Goal: Transaction & Acquisition: Purchase product/service

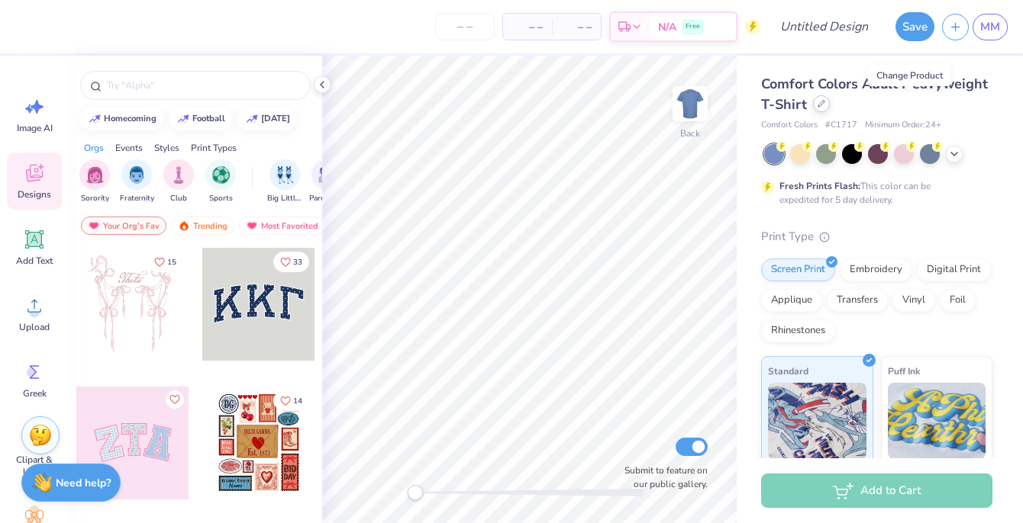
click at [829, 99] on div at bounding box center [821, 103] width 17 height 17
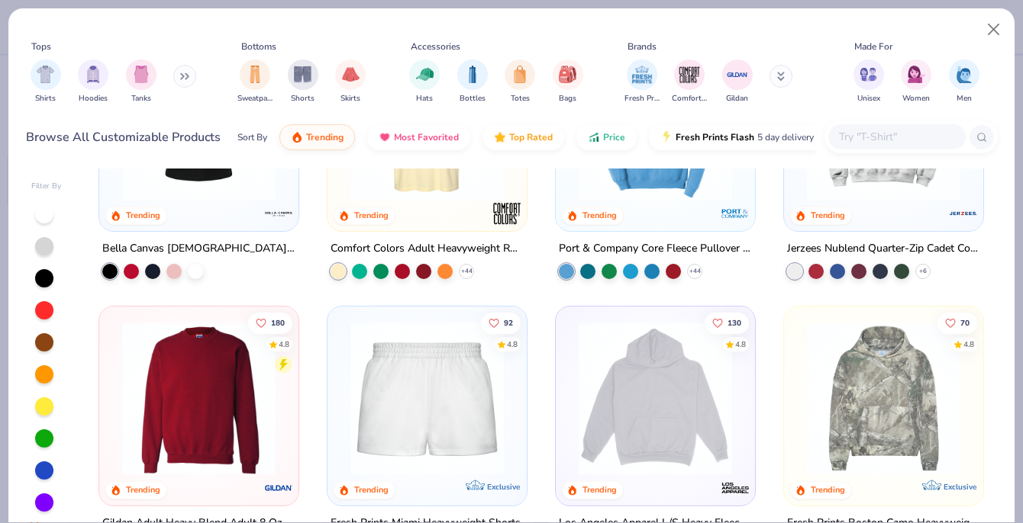
scroll to position [1077, 0]
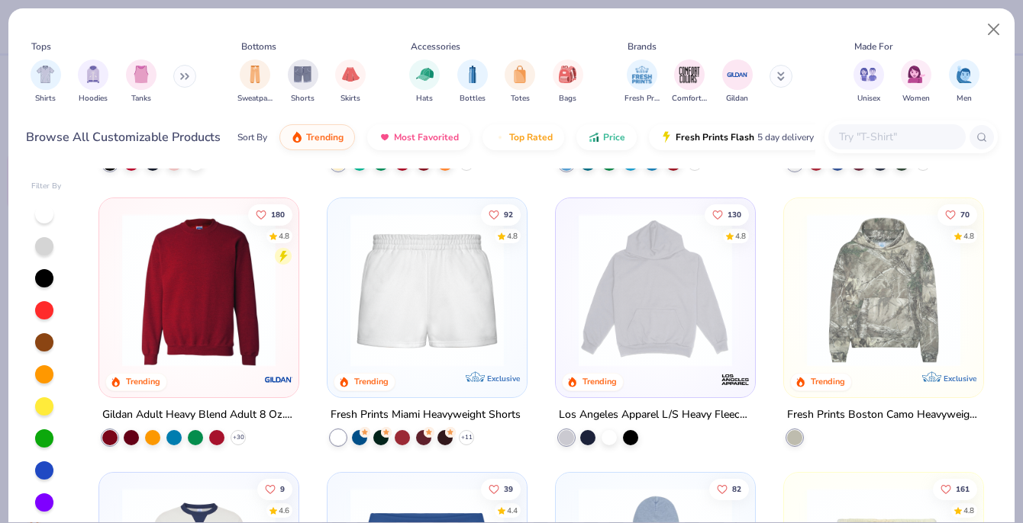
click at [402, 305] on img at bounding box center [427, 290] width 169 height 153
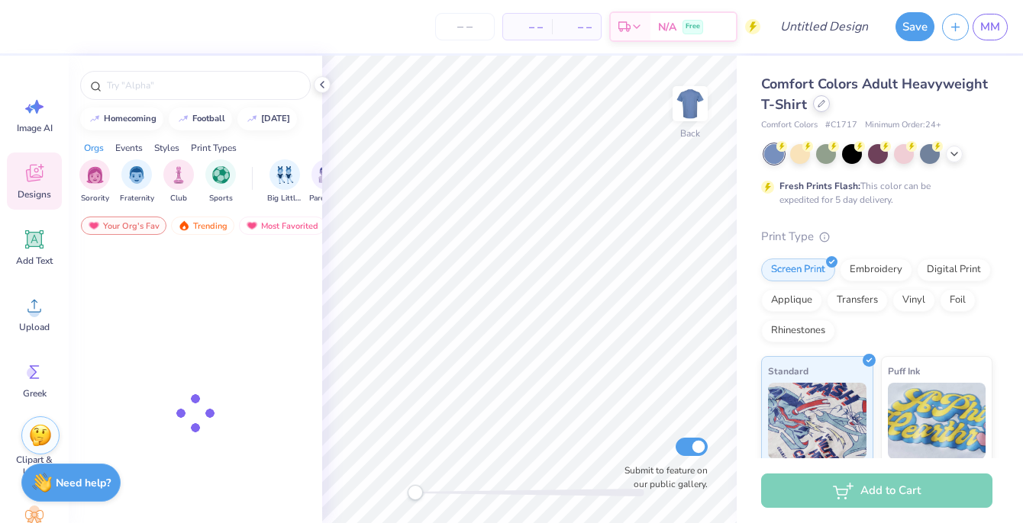
click at [825, 105] on icon at bounding box center [821, 104] width 8 height 8
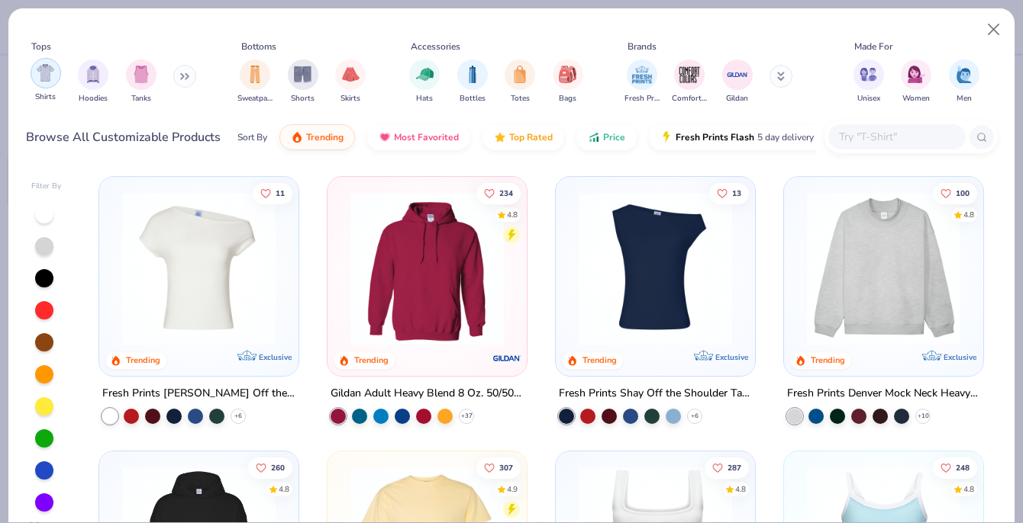
click at [39, 72] on img "filter for Shirts" at bounding box center [46, 73] width 18 height 18
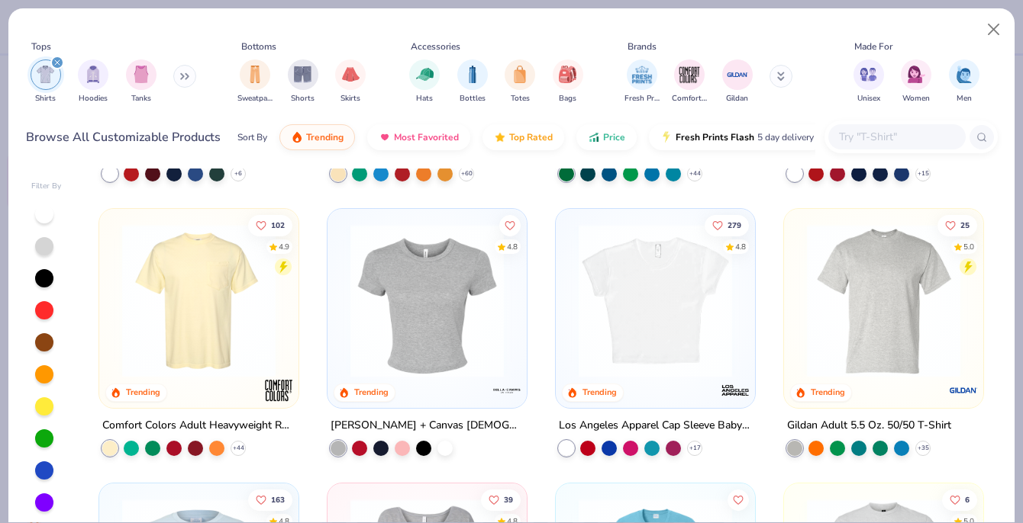
scroll to position [249, 0]
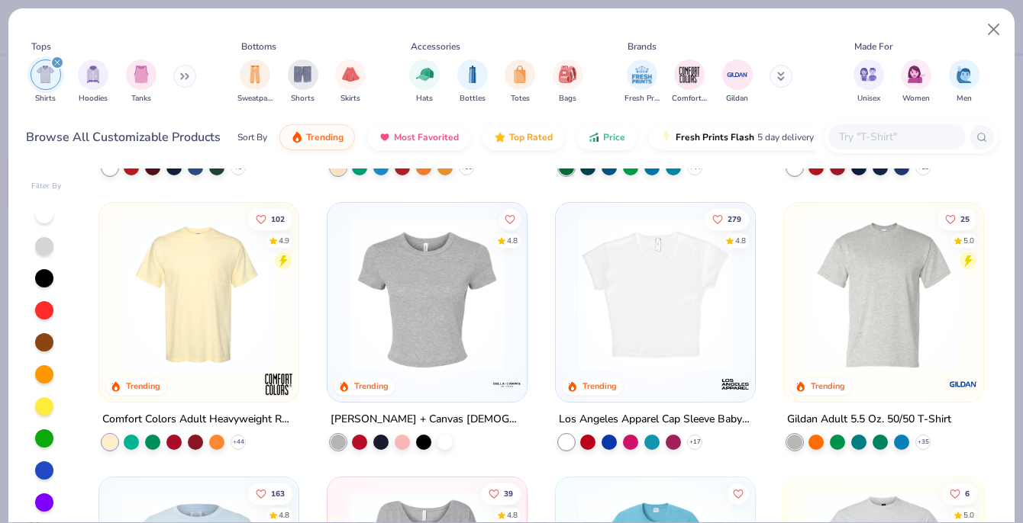
click at [652, 314] on img at bounding box center [655, 294] width 169 height 153
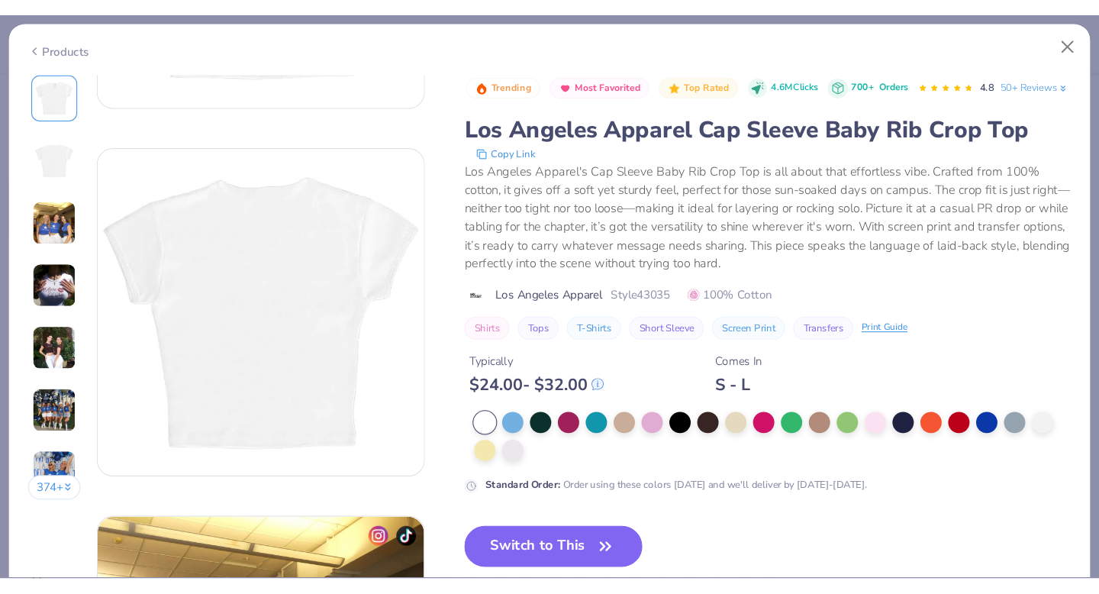
scroll to position [282, 0]
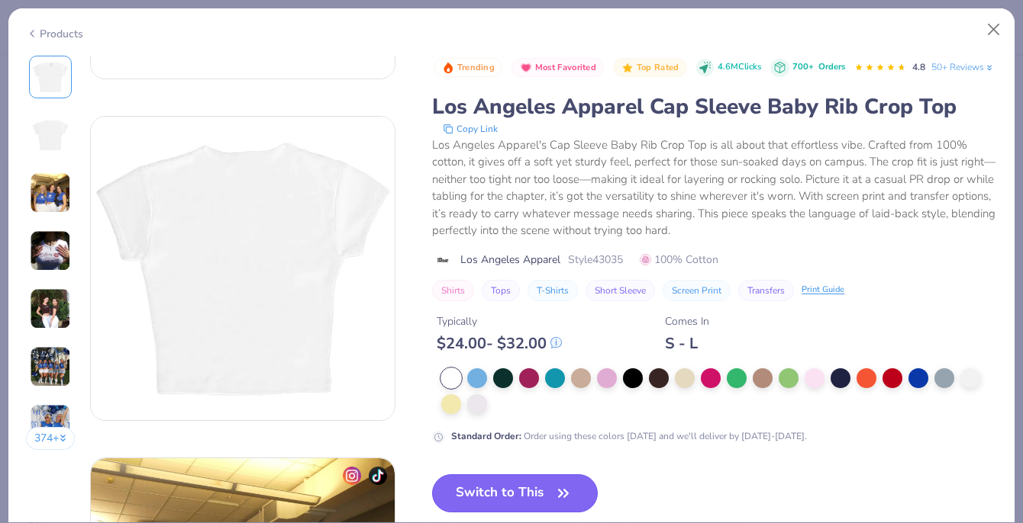
click at [492, 508] on button "Switch to This" at bounding box center [515, 494] width 166 height 38
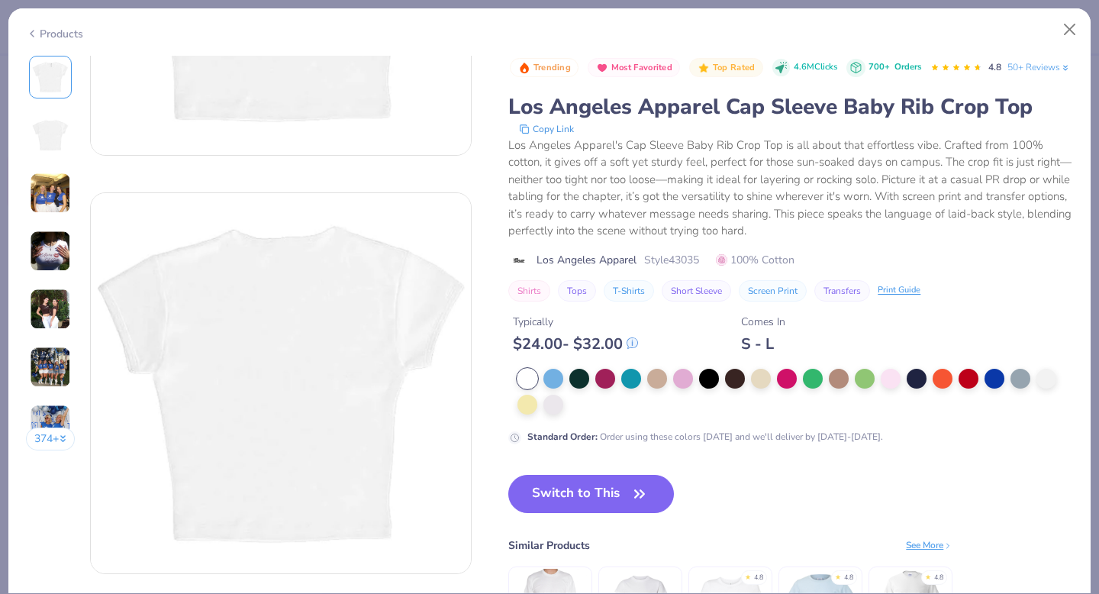
scroll to position [487, 0]
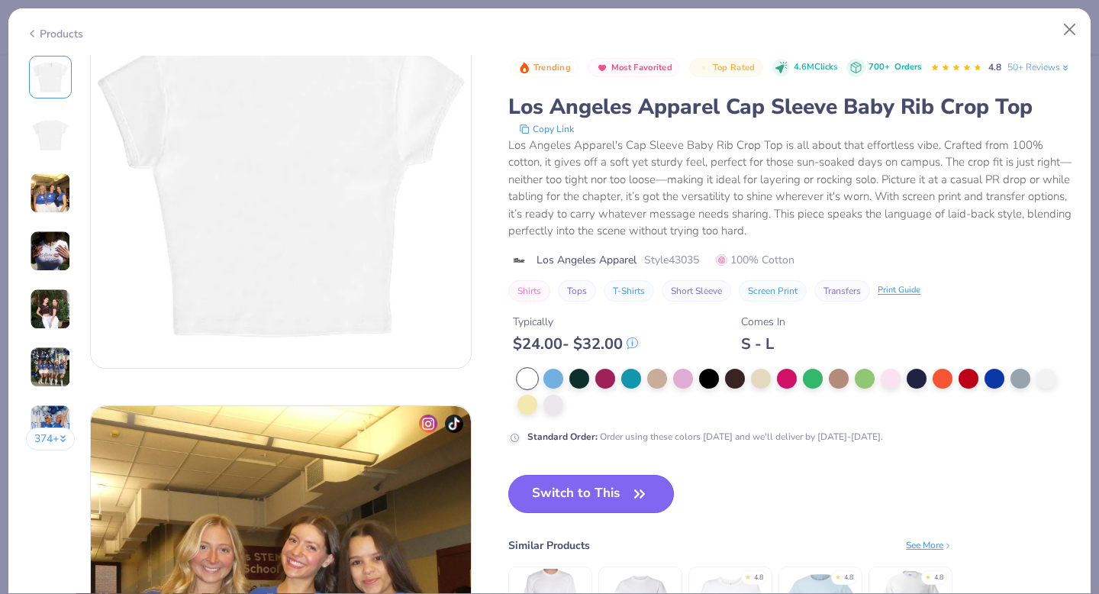
click at [559, 513] on button "Switch to This" at bounding box center [591, 494] width 166 height 38
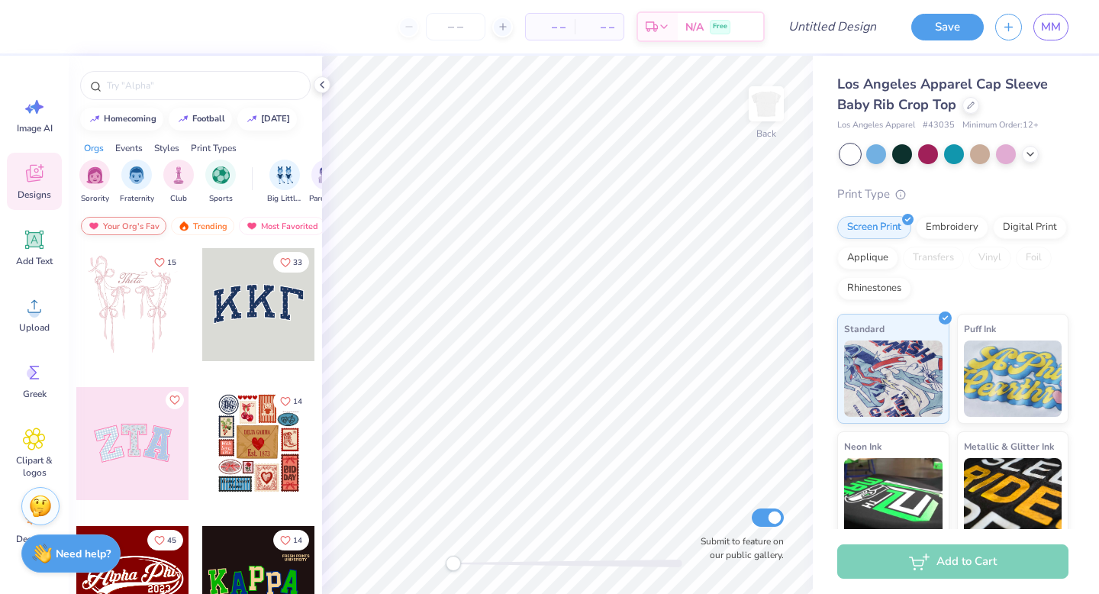
click at [133, 224] on div "Your Org's Fav" at bounding box center [123, 226] width 85 height 18
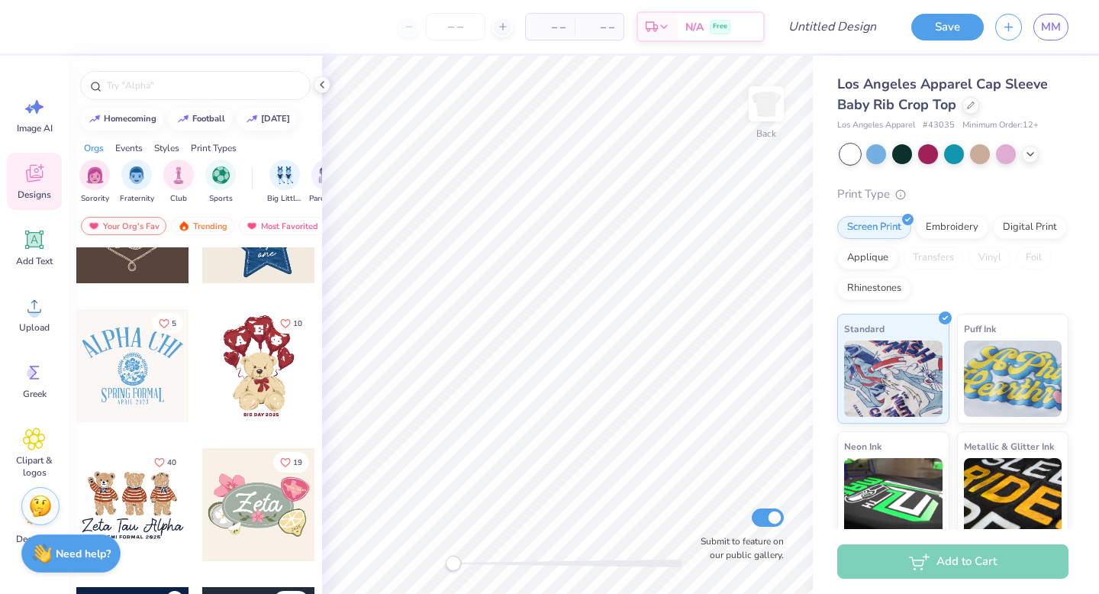
scroll to position [495, 0]
click at [151, 92] on input "text" at bounding box center [202, 85] width 195 height 15
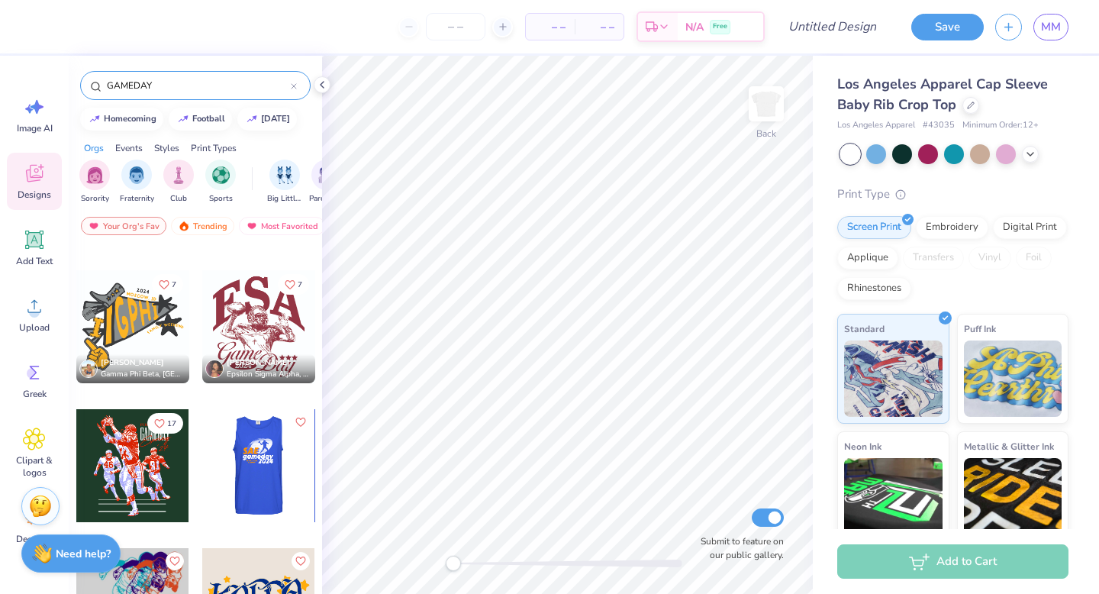
scroll to position [2900, 0]
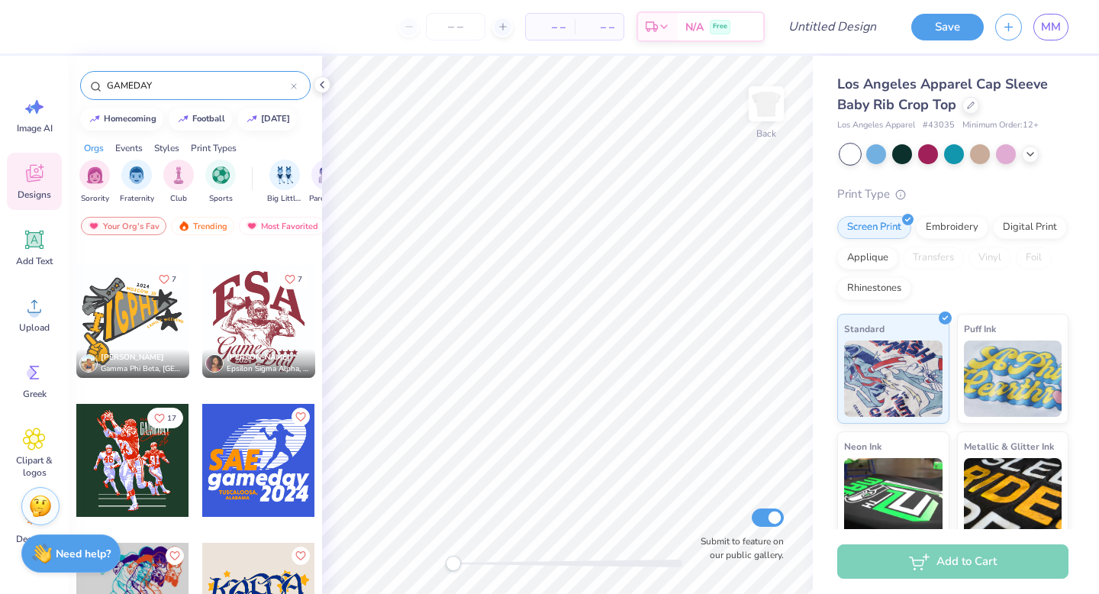
type input "GAMEDAY"
click at [114, 478] on div at bounding box center [132, 460] width 113 height 113
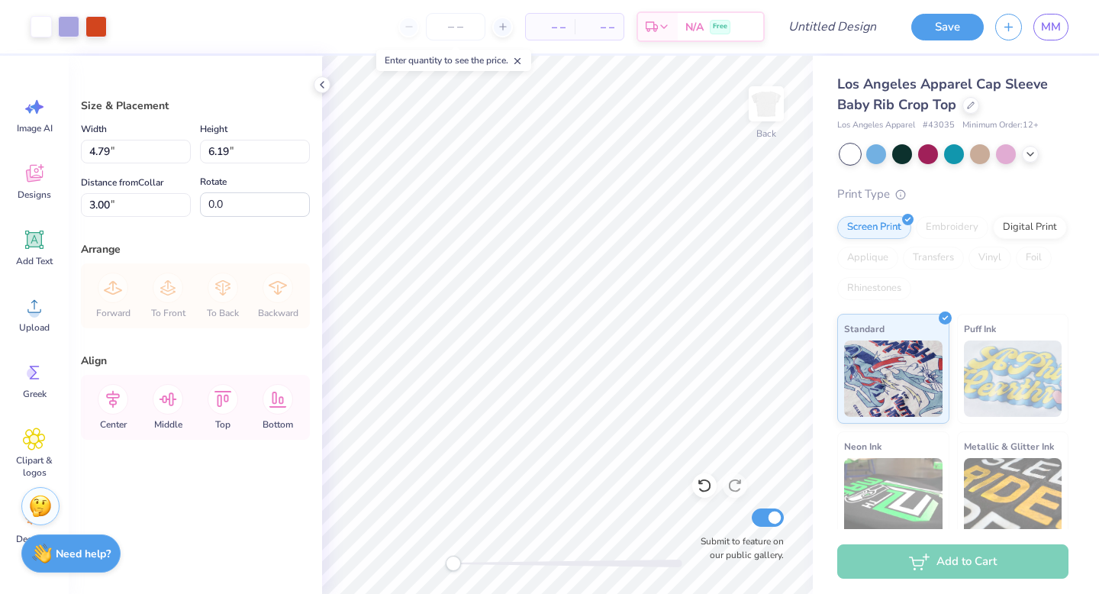
type input "6.54"
type input "6.65"
type input "8.60"
type input "0.56"
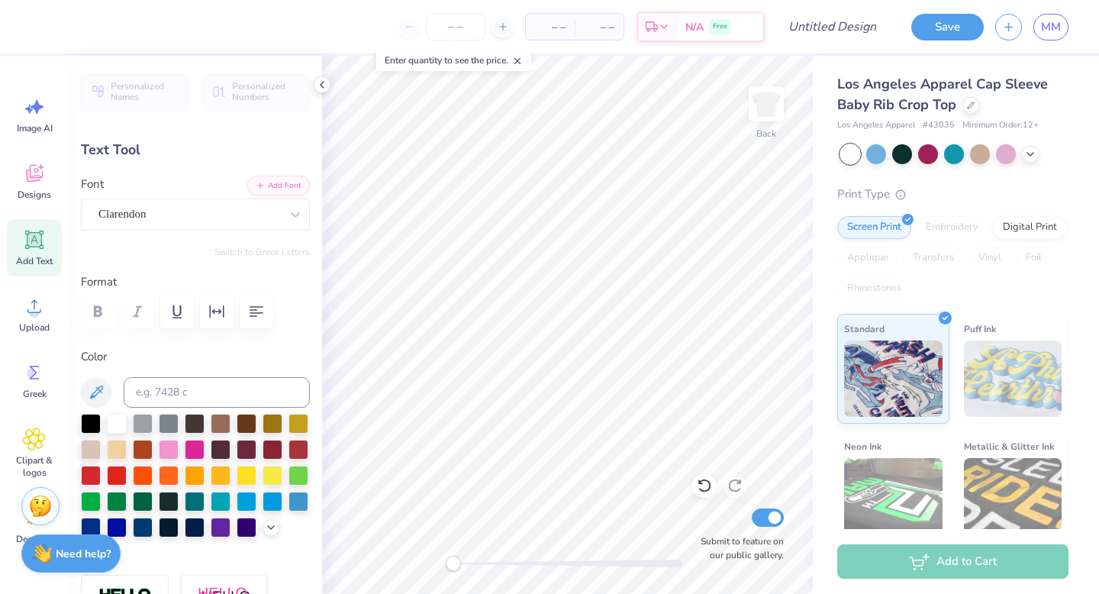
scroll to position [12, 2]
type textarea "PHI ALPHA"
type input "1.63"
type textarea "PHI ALPHA DELTA"
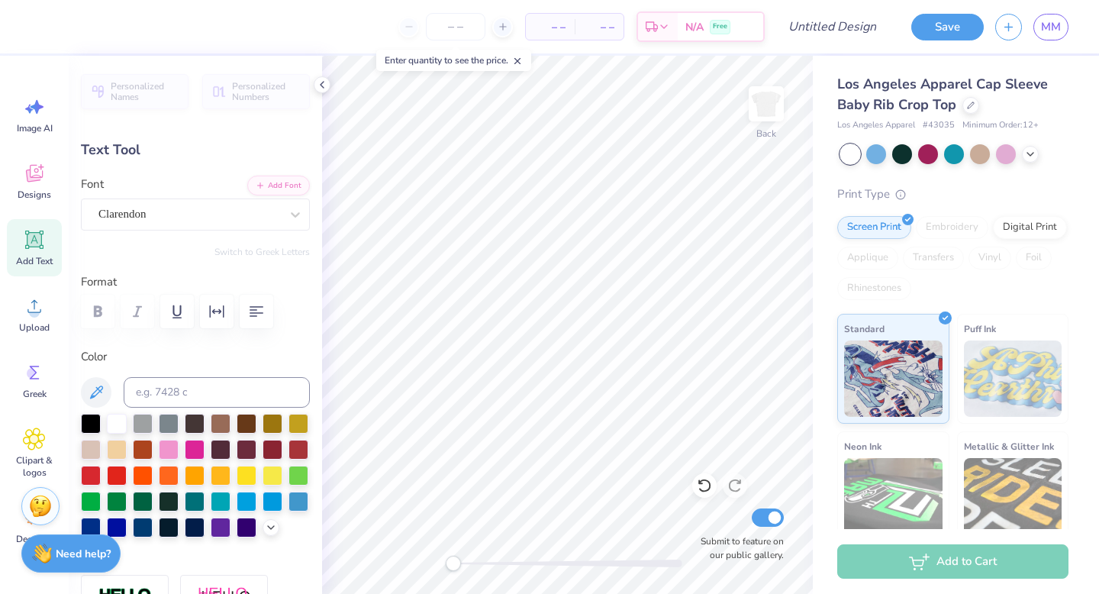
scroll to position [12, 7]
type input "2.73"
type input "0.98"
type input "2.21"
type input "-8.4"
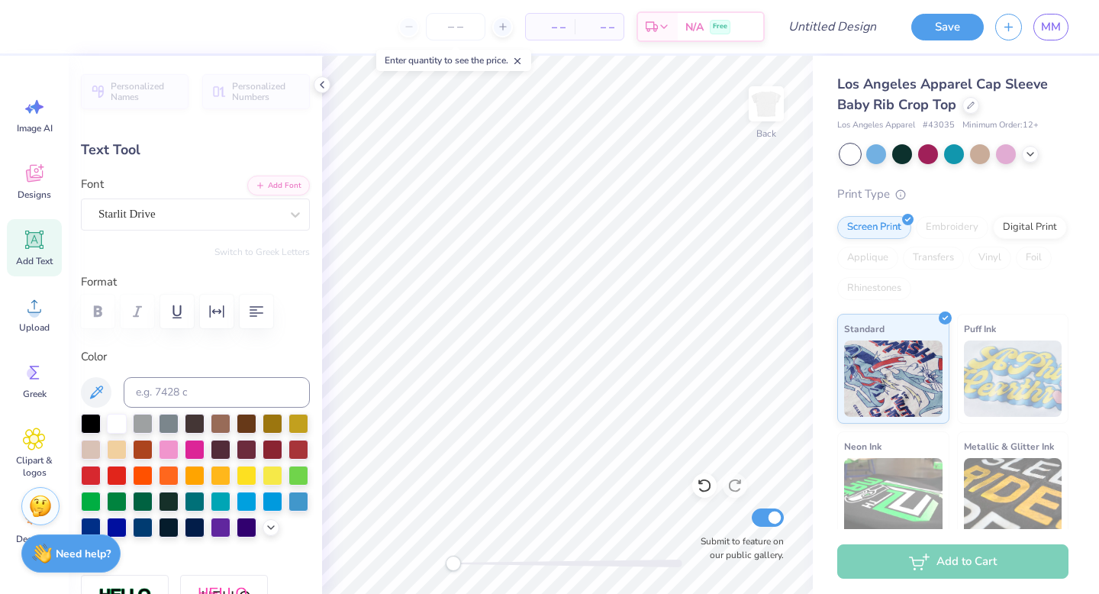
scroll to position [12, 2]
type textarea "FALL"
type input "0.0"
type input "3.14"
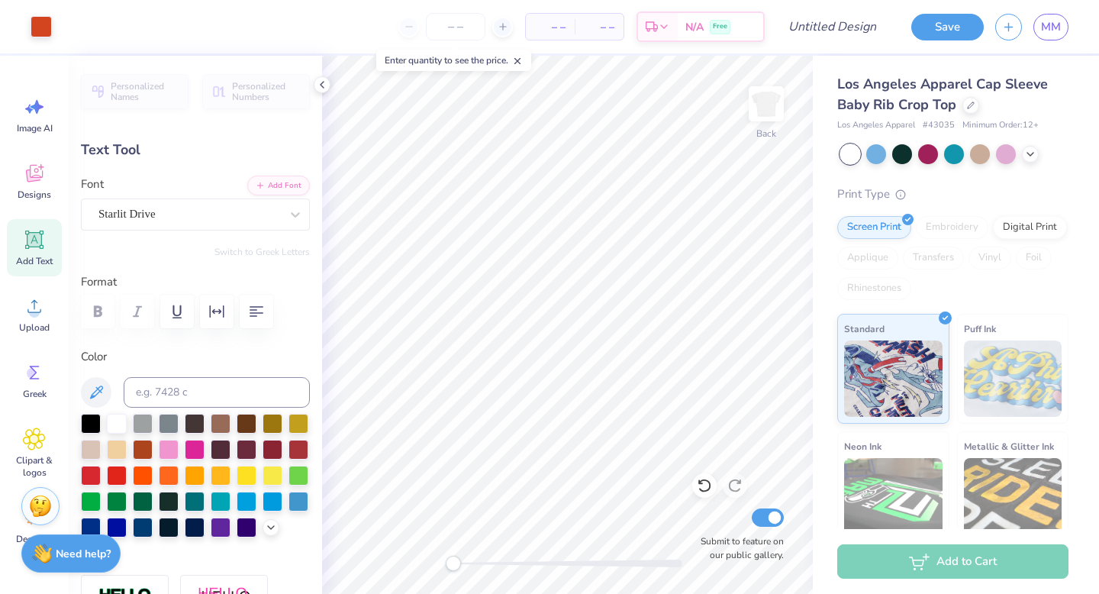
type input "1.18"
type input "2.05"
type input "-8.4"
type textarea "Fall"
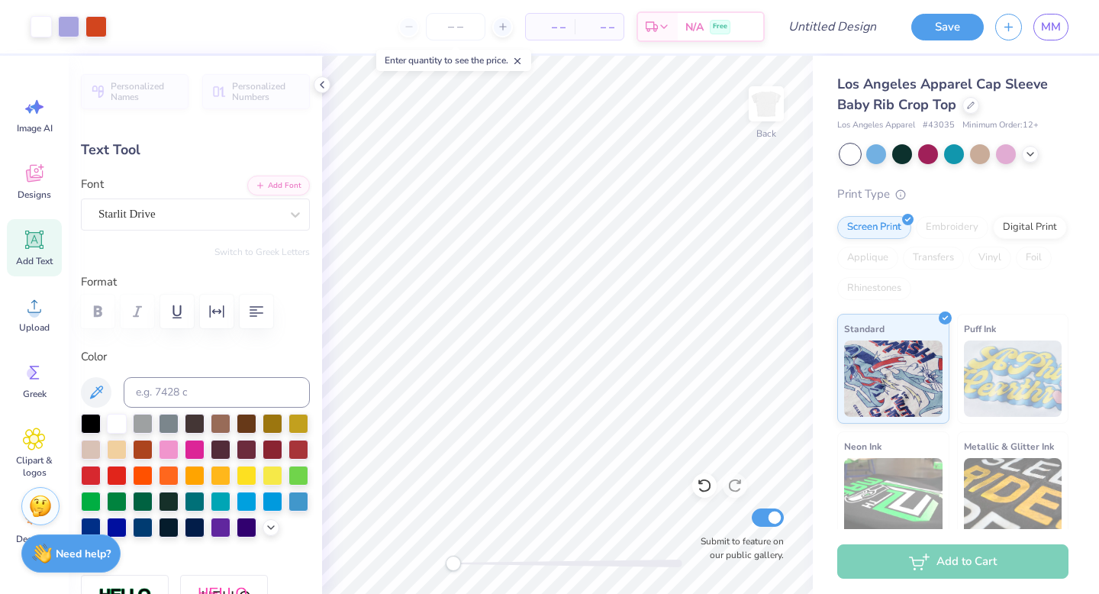
type input "0.0"
type input "0.97"
type input "0.62"
type input "2.98"
type input "-8.4"
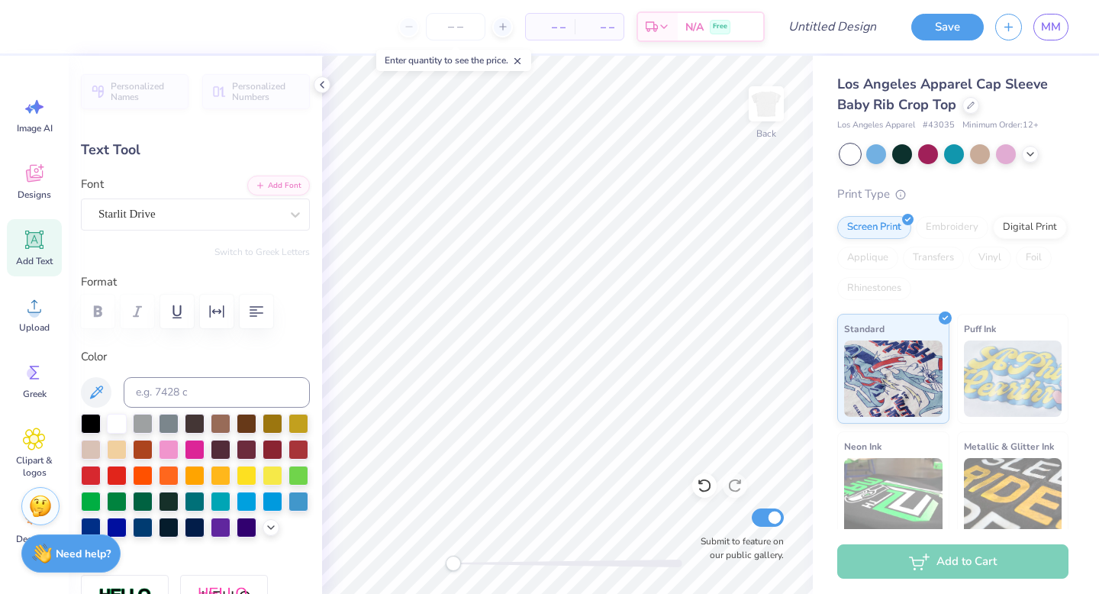
type textarea "'25"
type input "0.0"
click at [846, 157] on div at bounding box center [850, 154] width 20 height 20
click at [1022, 153] on polyline at bounding box center [1030, 152] width 6 height 3
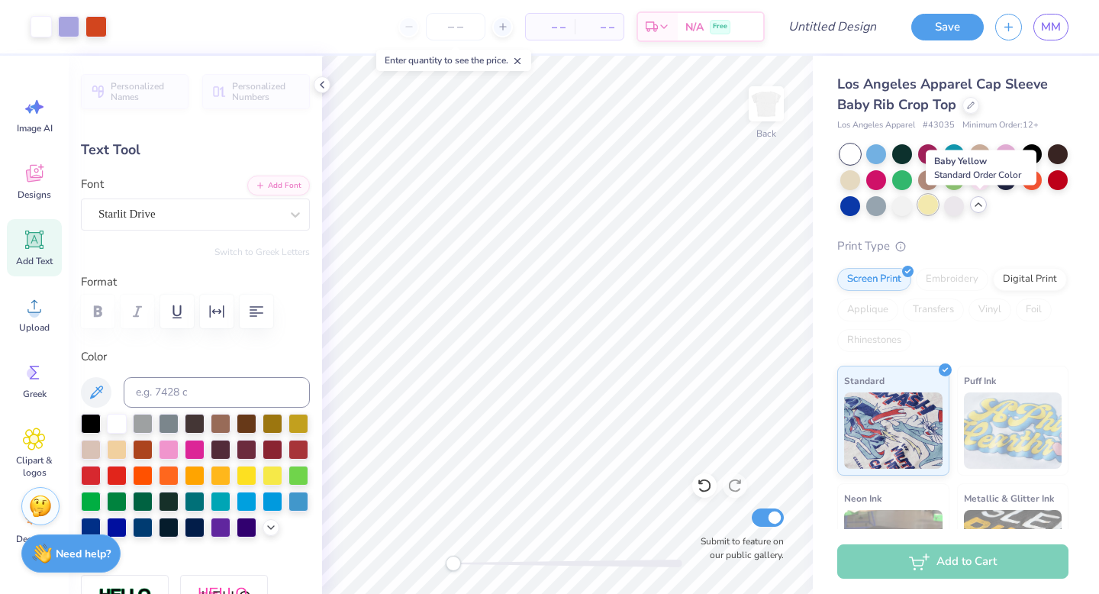
click at [938, 212] on div at bounding box center [928, 205] width 20 height 20
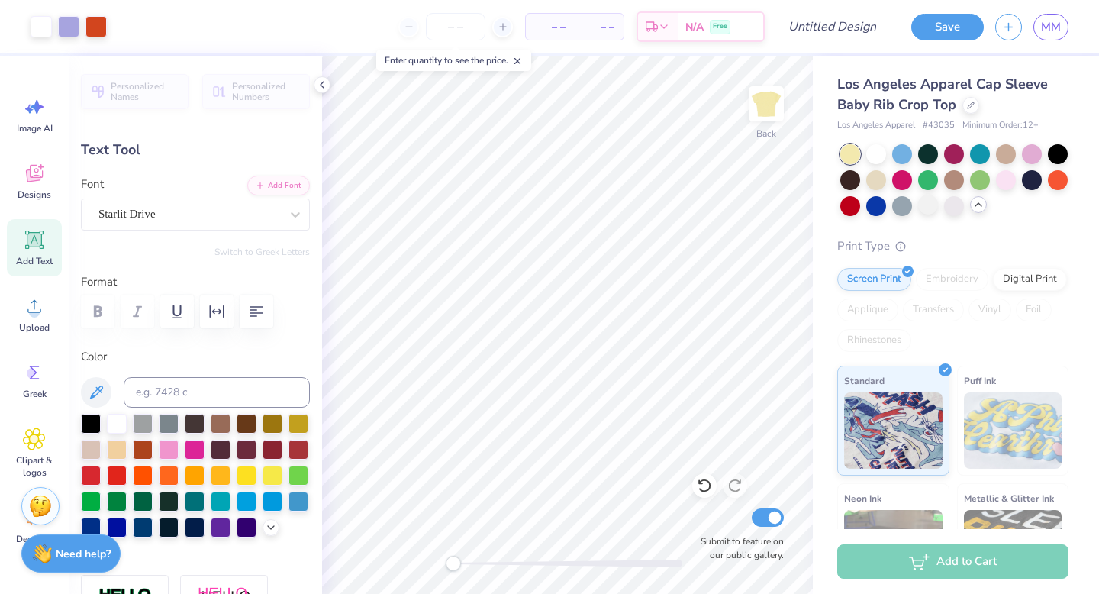
click at [846, 149] on div at bounding box center [850, 154] width 20 height 20
click at [875, 153] on div at bounding box center [876, 153] width 20 height 20
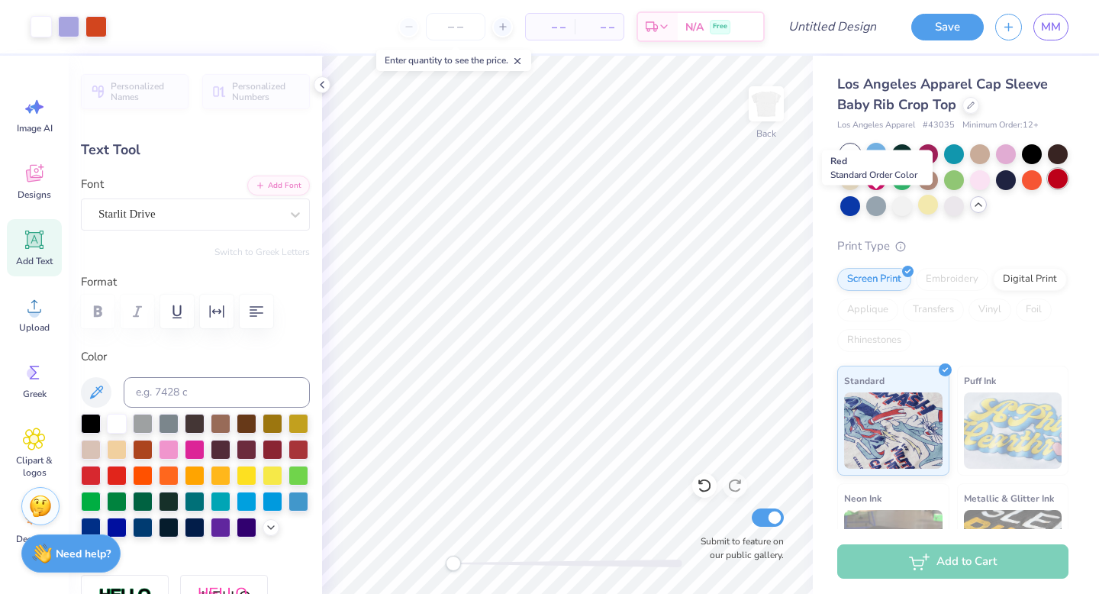
click at [1022, 188] on div at bounding box center [1058, 179] width 20 height 20
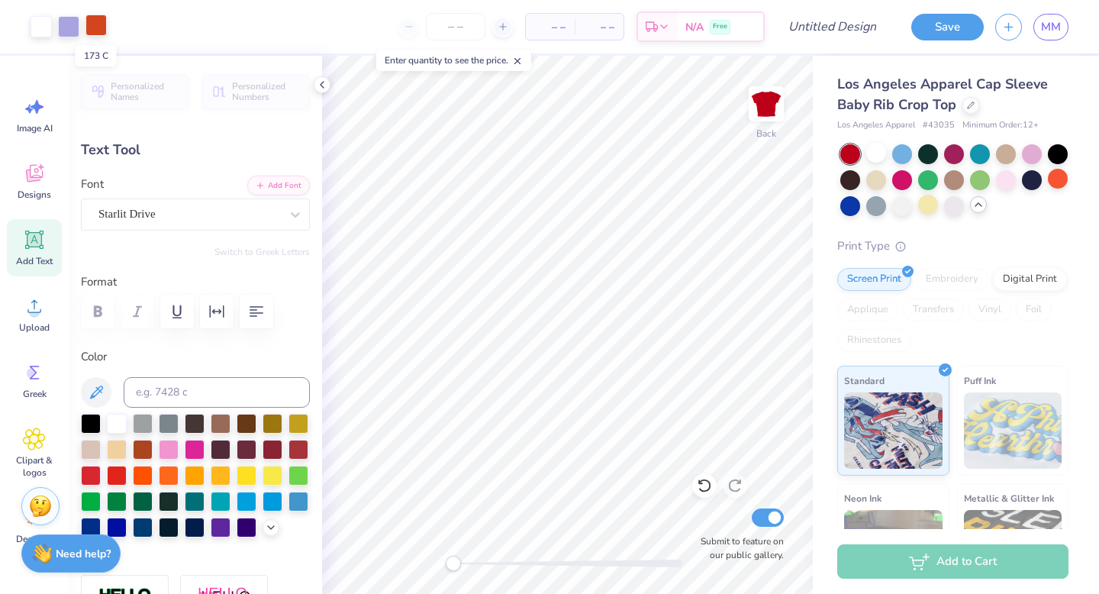
click at [98, 31] on div at bounding box center [95, 24] width 21 height 21
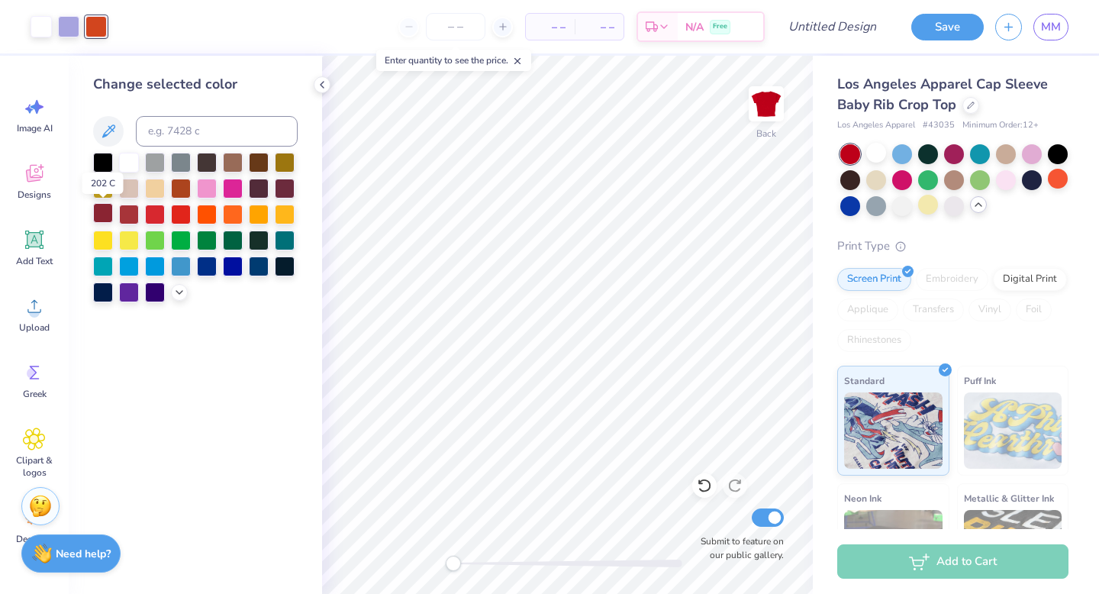
click at [101, 213] on div at bounding box center [103, 213] width 20 height 20
click at [182, 295] on icon at bounding box center [179, 291] width 12 height 12
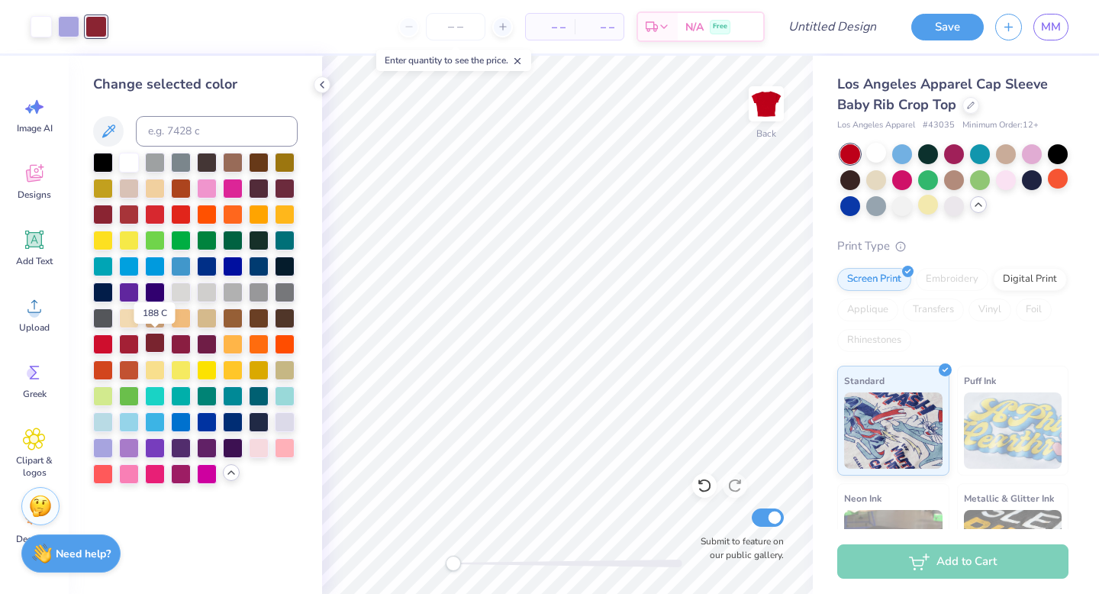
click at [156, 346] on div at bounding box center [155, 343] width 20 height 20
click at [871, 147] on div at bounding box center [876, 153] width 20 height 20
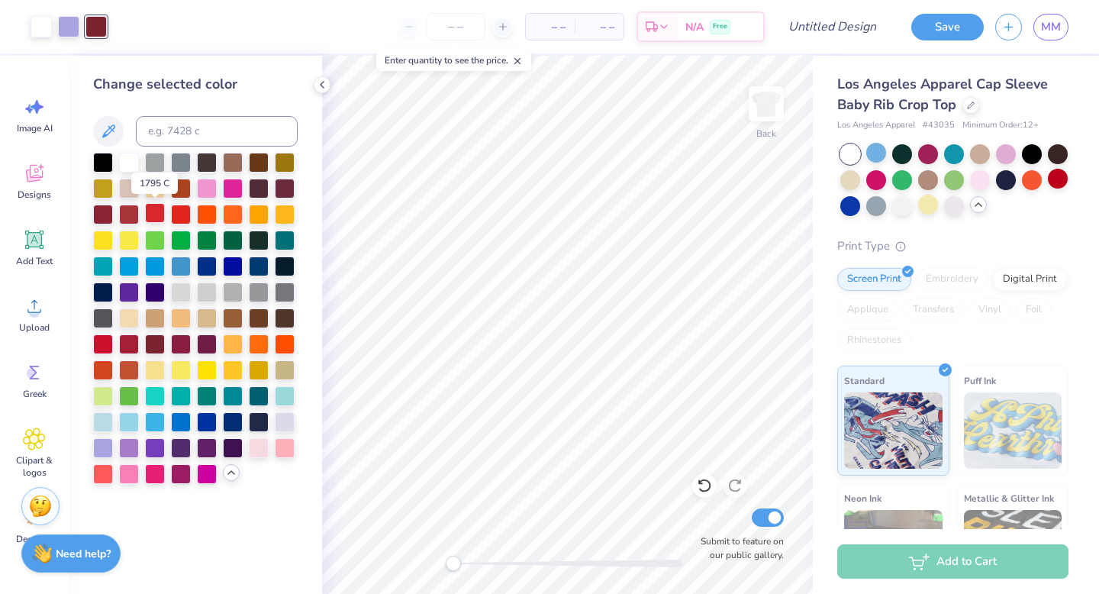
click at [155, 214] on div at bounding box center [155, 213] width 20 height 20
click at [69, 31] on div at bounding box center [68, 24] width 21 height 21
click at [101, 189] on div at bounding box center [103, 187] width 20 height 20
click at [697, 485] on icon at bounding box center [704, 485] width 15 height 15
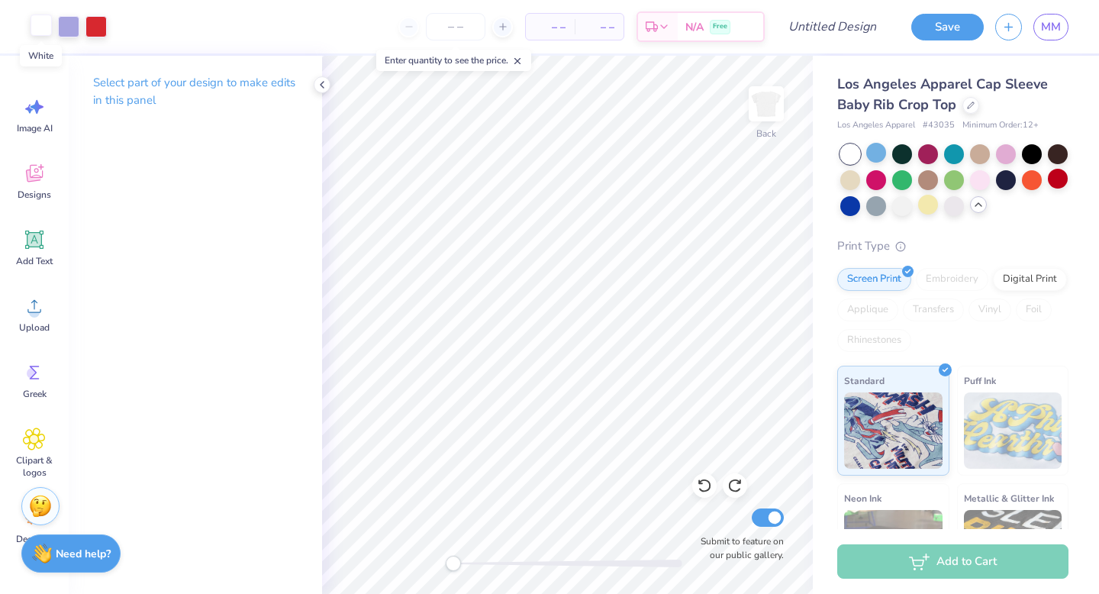
click at [41, 27] on div at bounding box center [41, 24] width 21 height 21
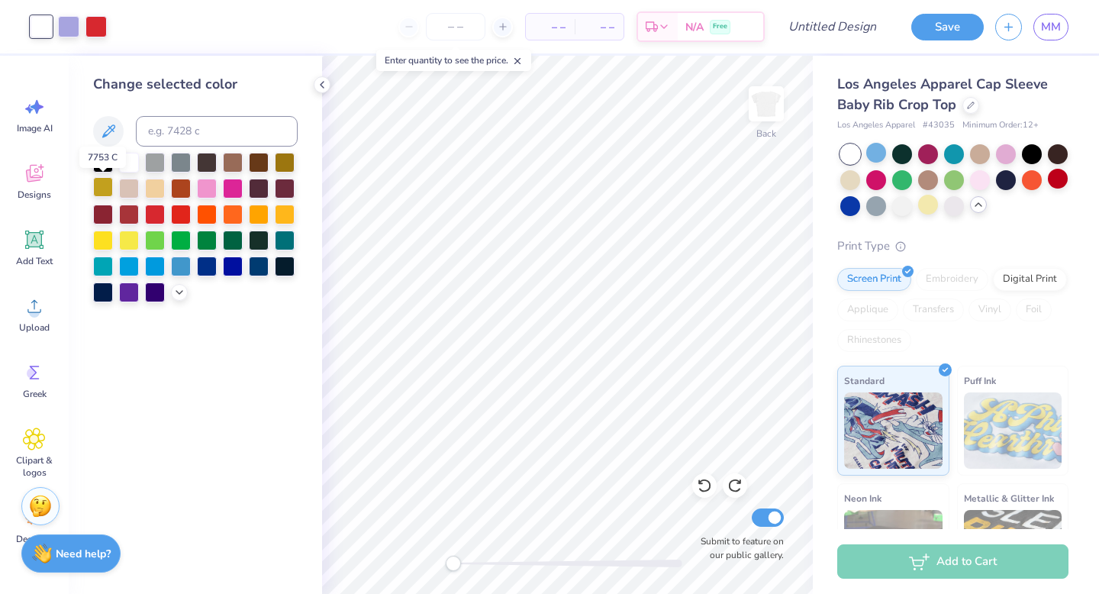
click at [102, 188] on div at bounding box center [103, 187] width 20 height 20
click at [133, 240] on div at bounding box center [129, 239] width 20 height 20
click at [99, 187] on div at bounding box center [103, 187] width 20 height 20
click at [66, 31] on div at bounding box center [68, 24] width 21 height 21
click at [126, 162] on div at bounding box center [129, 161] width 20 height 20
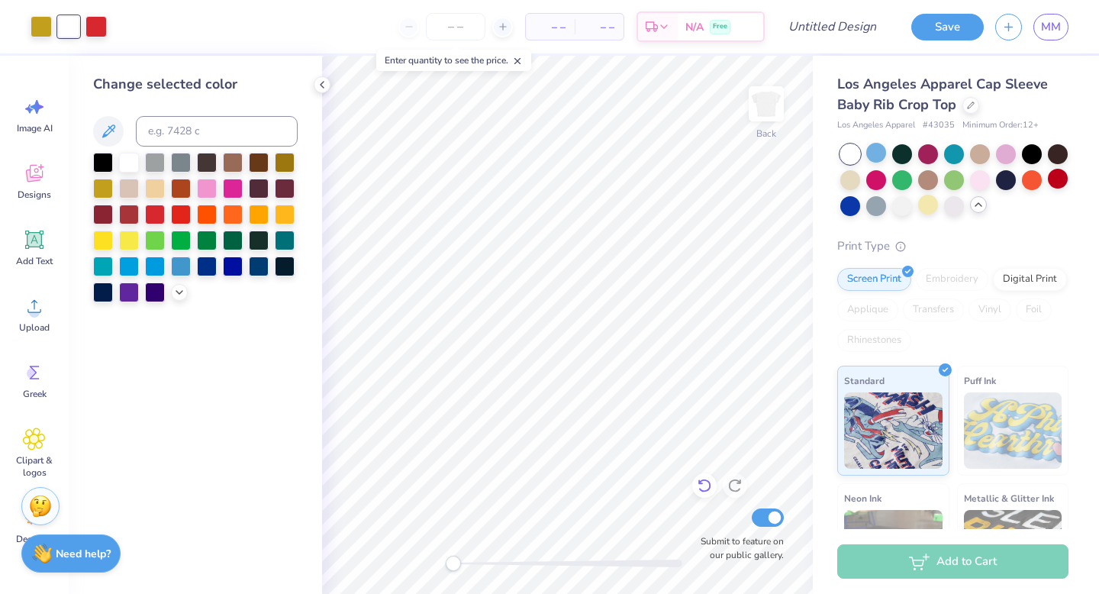
click at [703, 485] on icon at bounding box center [704, 485] width 15 height 15
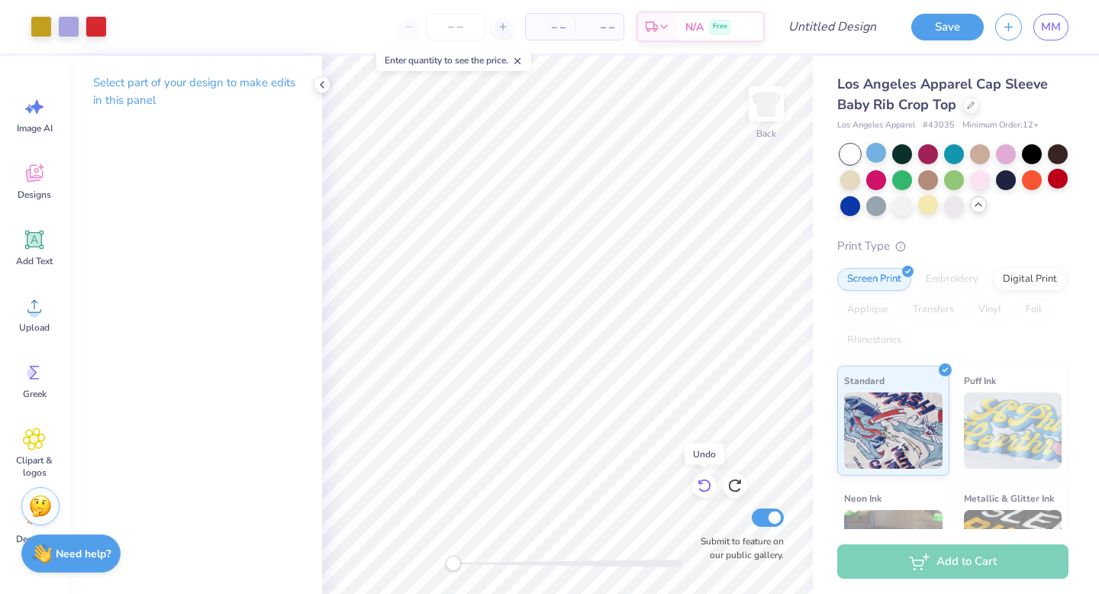
click at [698, 484] on icon at bounding box center [704, 485] width 15 height 15
click at [700, 485] on icon at bounding box center [704, 485] width 15 height 15
click at [66, 28] on div at bounding box center [68, 24] width 21 height 21
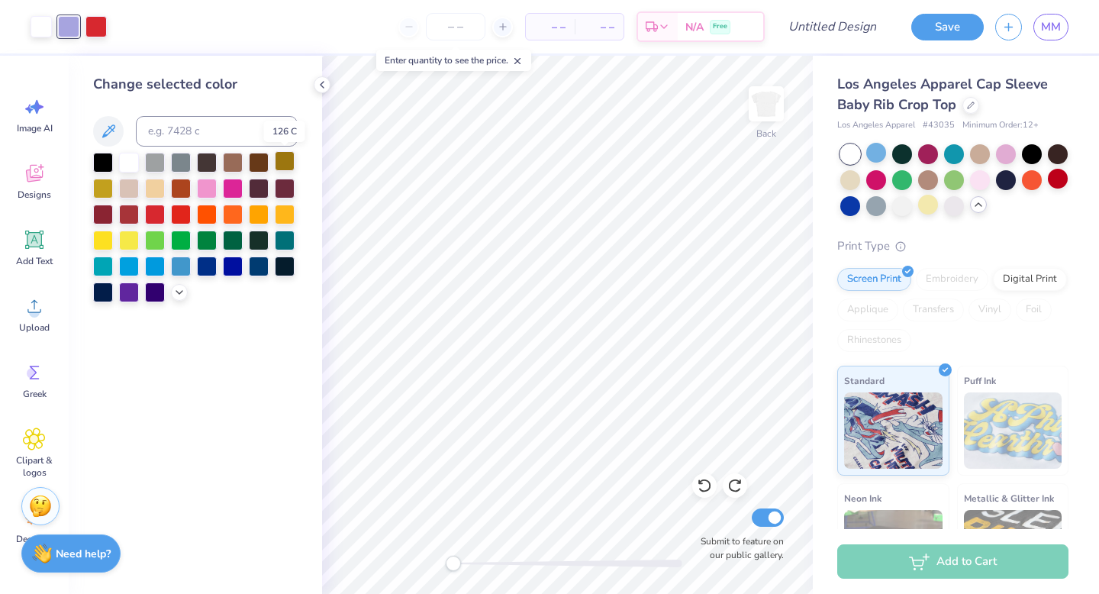
click at [281, 168] on div at bounding box center [285, 161] width 20 height 20
click at [128, 217] on div at bounding box center [129, 213] width 20 height 20
click at [95, 31] on div at bounding box center [95, 24] width 21 height 21
click at [103, 182] on div at bounding box center [103, 187] width 20 height 20
click at [153, 214] on div at bounding box center [155, 213] width 20 height 20
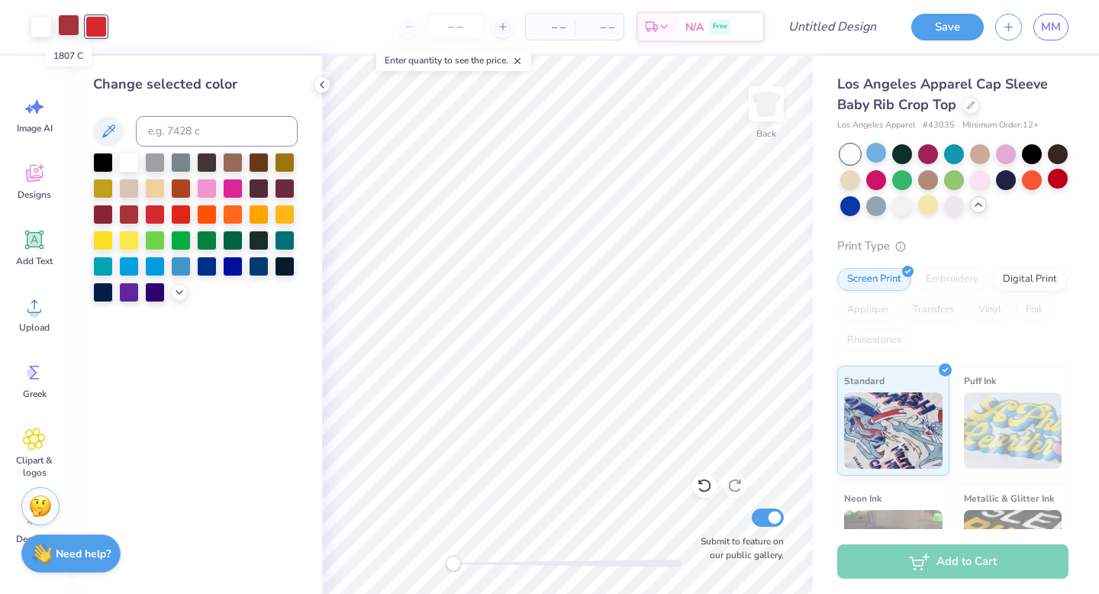
click at [66, 27] on div at bounding box center [68, 24] width 21 height 21
click at [107, 239] on div at bounding box center [103, 239] width 20 height 20
click at [180, 289] on icon at bounding box center [179, 291] width 12 height 12
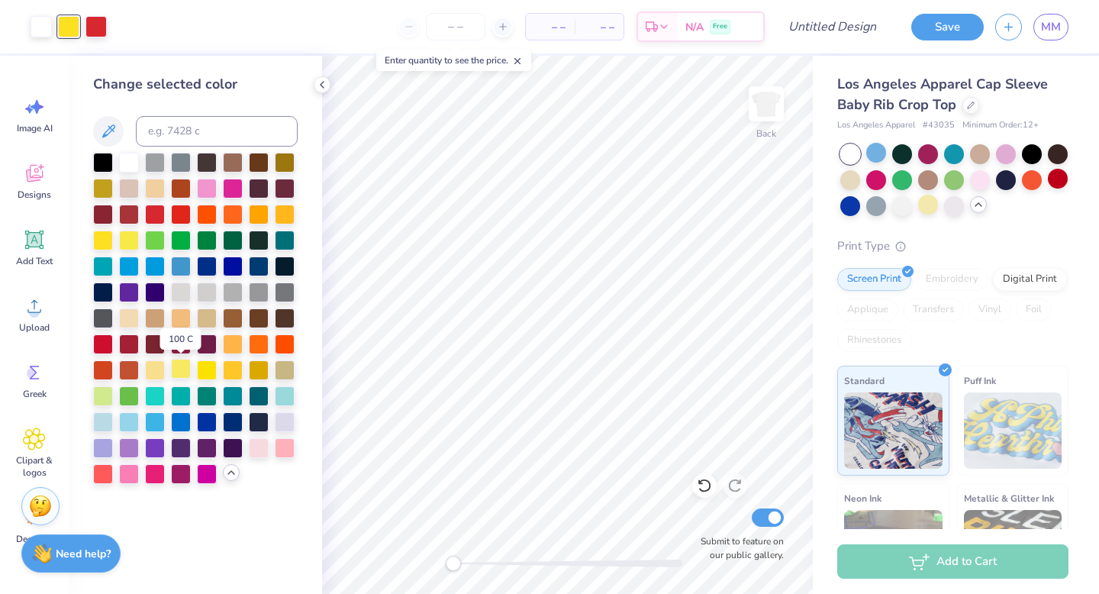
click at [179, 369] on div at bounding box center [181, 369] width 20 height 20
click at [240, 368] on div at bounding box center [233, 369] width 20 height 20
click at [285, 447] on div at bounding box center [285, 446] width 20 height 20
click at [266, 448] on div at bounding box center [259, 446] width 20 height 20
click at [152, 447] on div at bounding box center [155, 446] width 20 height 20
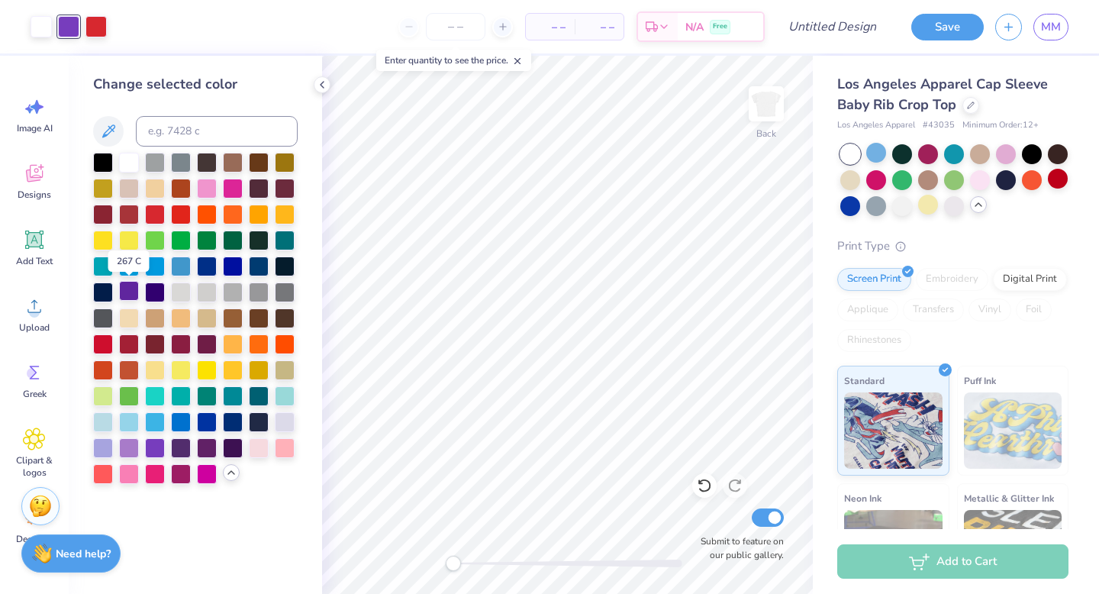
click at [130, 296] on div at bounding box center [129, 291] width 20 height 20
click at [152, 294] on div at bounding box center [155, 291] width 20 height 20
click at [267, 372] on div at bounding box center [259, 369] width 20 height 20
click at [284, 425] on div at bounding box center [285, 421] width 20 height 20
click at [101, 449] on div at bounding box center [103, 446] width 20 height 20
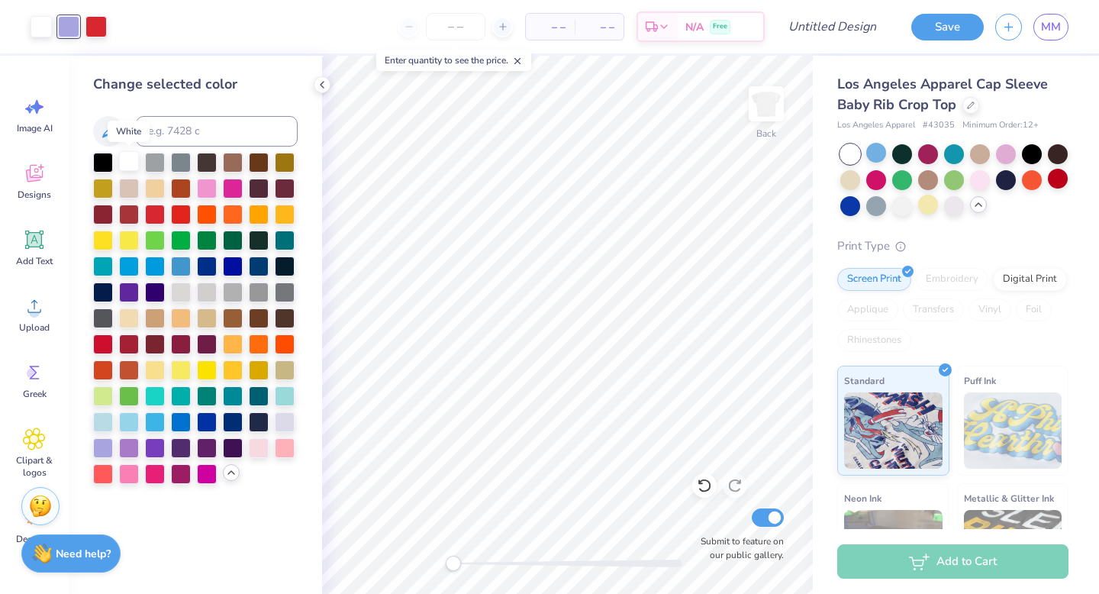
click at [127, 168] on div at bounding box center [129, 161] width 20 height 20
click at [281, 417] on div at bounding box center [285, 421] width 20 height 20
click at [704, 480] on icon at bounding box center [703, 486] width 13 height 14
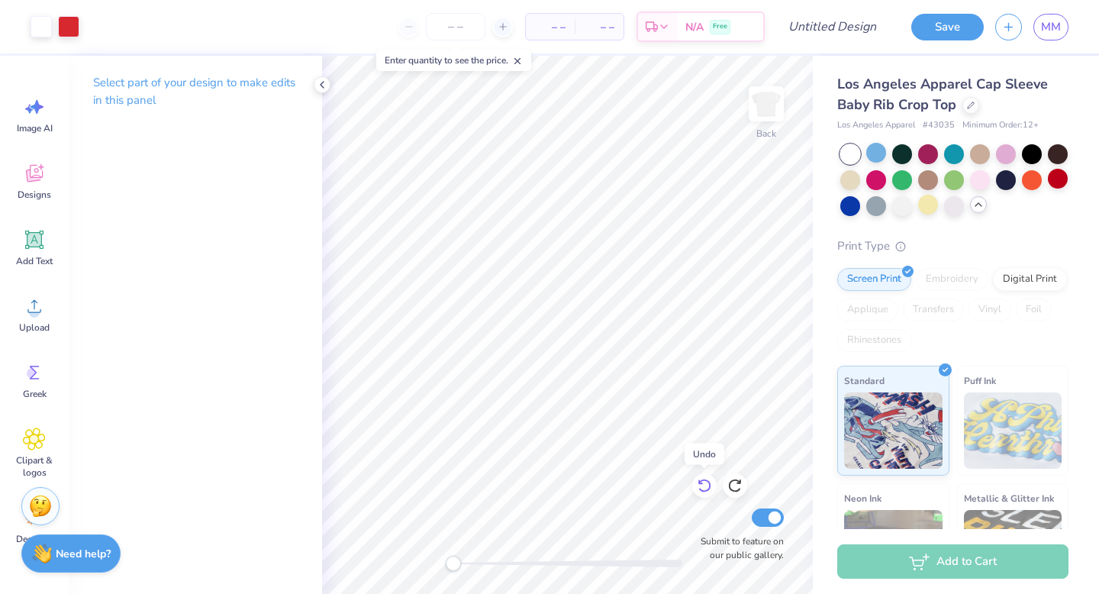
click at [703, 481] on icon at bounding box center [703, 486] width 13 height 14
click at [63, 23] on div at bounding box center [68, 24] width 21 height 21
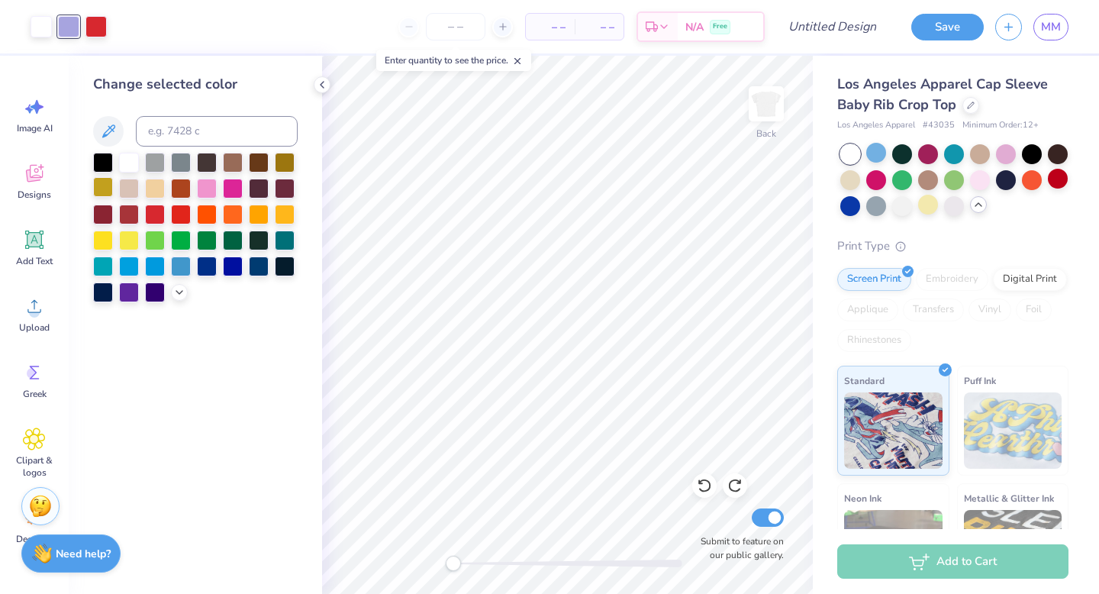
click at [102, 187] on div at bounding box center [103, 187] width 20 height 20
click at [842, 33] on input "Design Title" at bounding box center [850, 26] width 75 height 31
type input "girl game day"
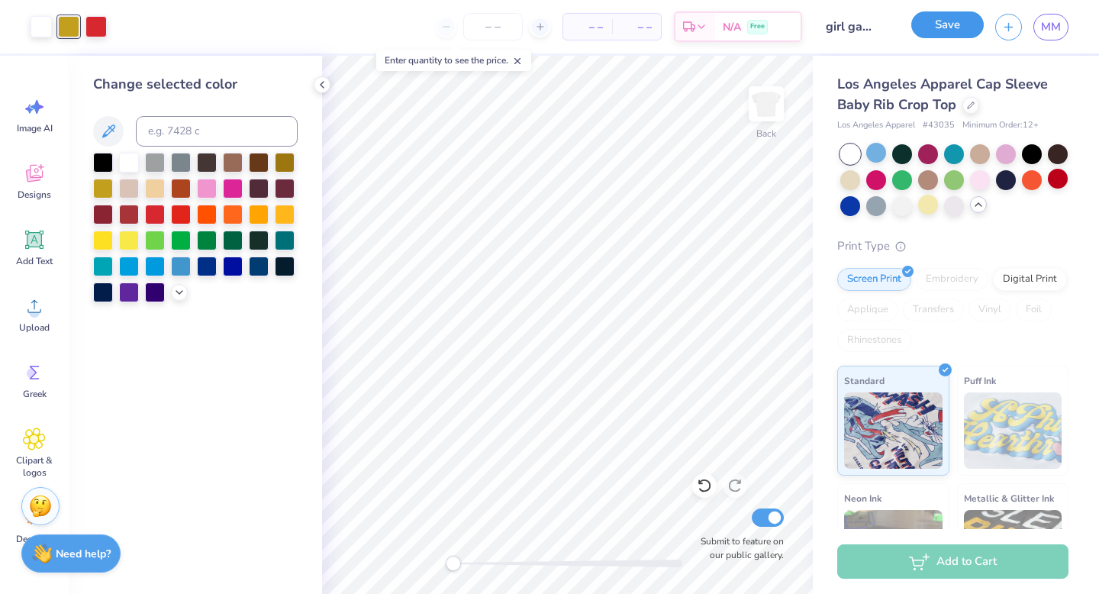
click at [945, 27] on button "Save" at bounding box center [947, 24] width 72 height 27
click at [488, 30] on input "number" at bounding box center [493, 26] width 60 height 27
click at [492, 26] on input "number" at bounding box center [493, 26] width 60 height 27
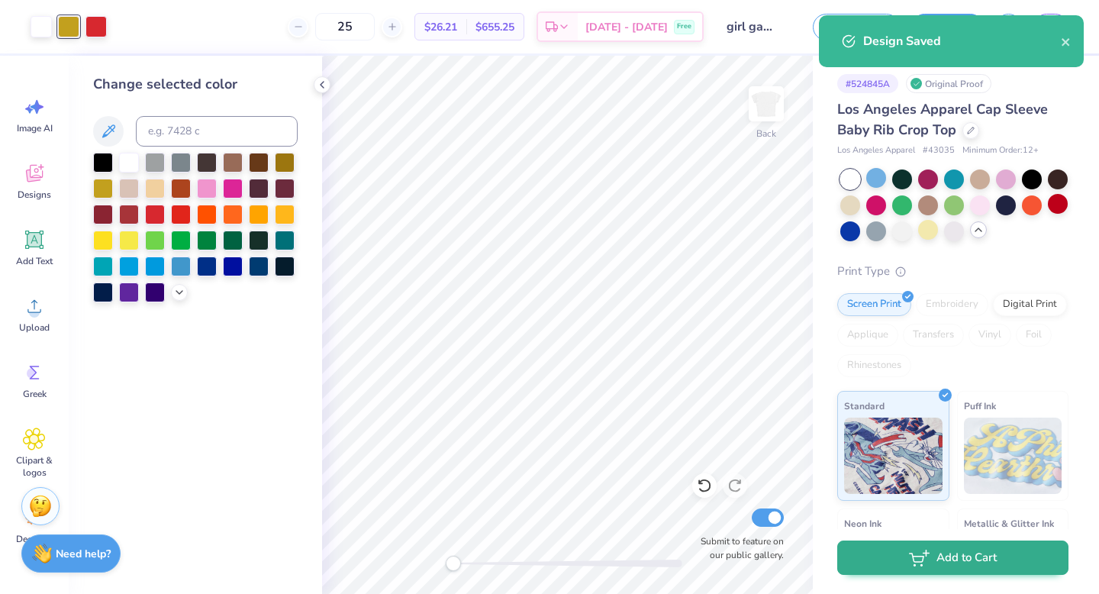
type input "25"
click at [978, 523] on button "Add to Cart" at bounding box center [952, 557] width 231 height 34
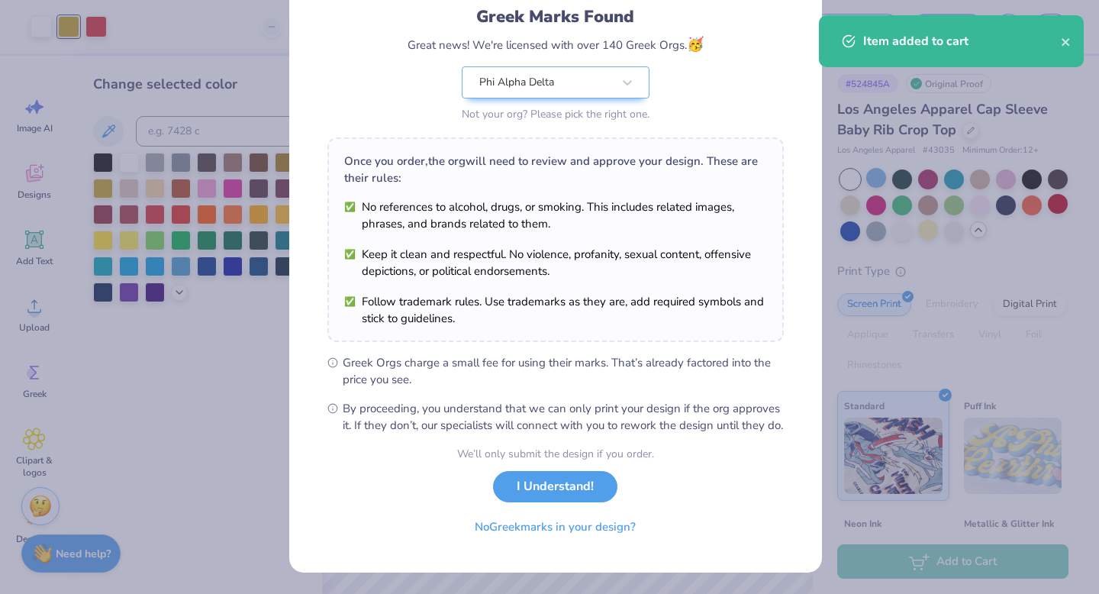
scroll to position [121, 0]
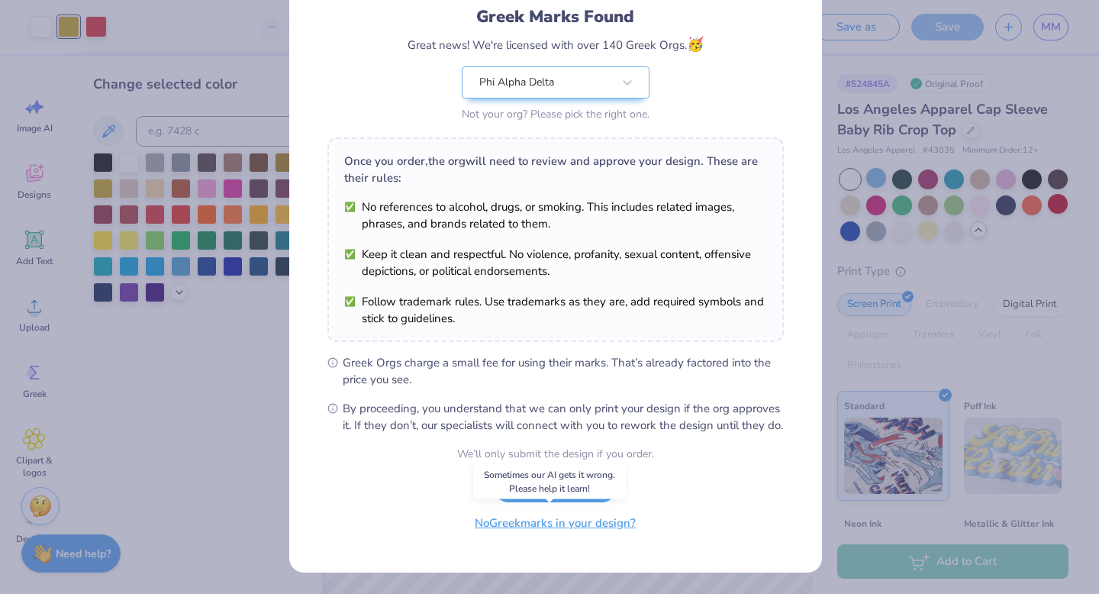
click at [536, 523] on button "No Greek marks in your design?" at bounding box center [555, 522] width 187 height 31
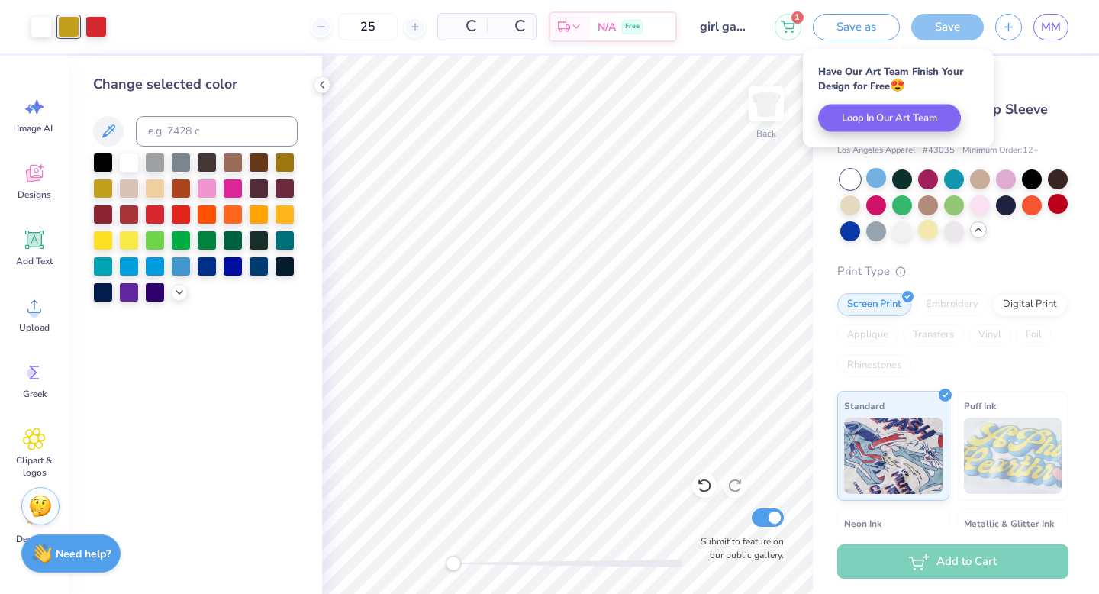
scroll to position [0, 0]
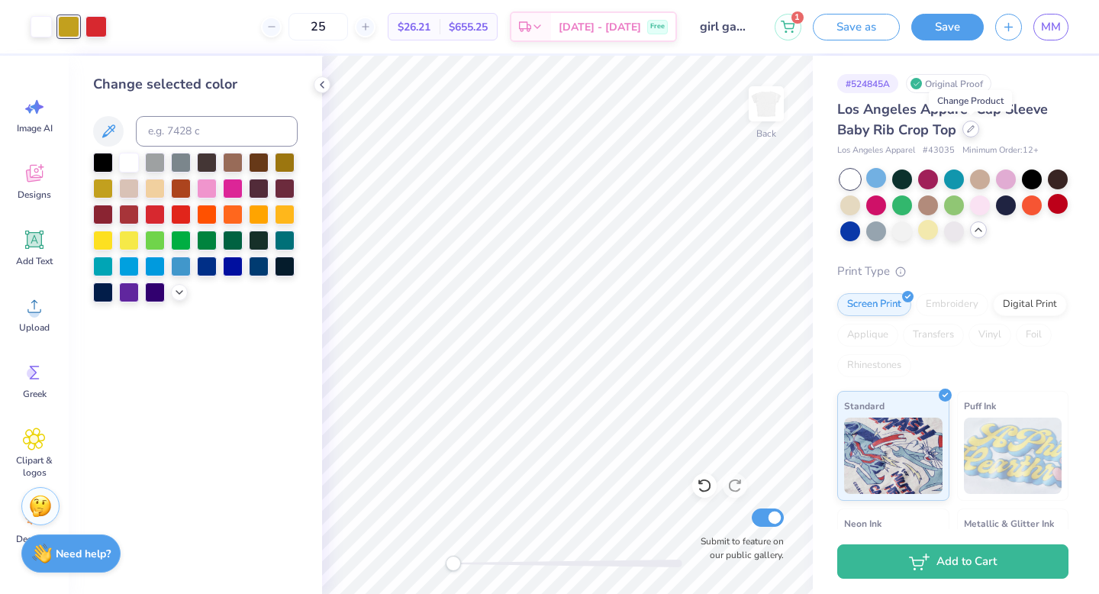
click at [970, 132] on icon at bounding box center [971, 129] width 8 height 8
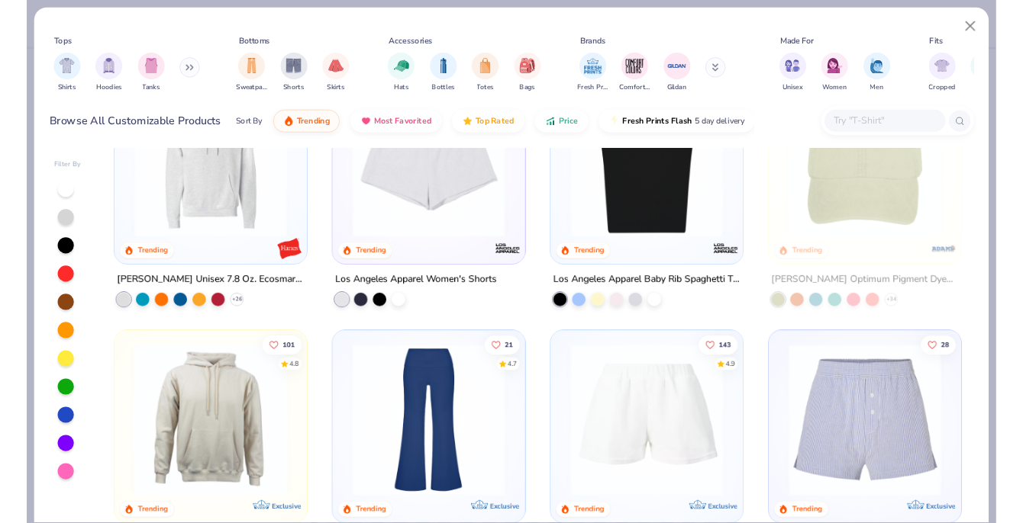
scroll to position [2621, 0]
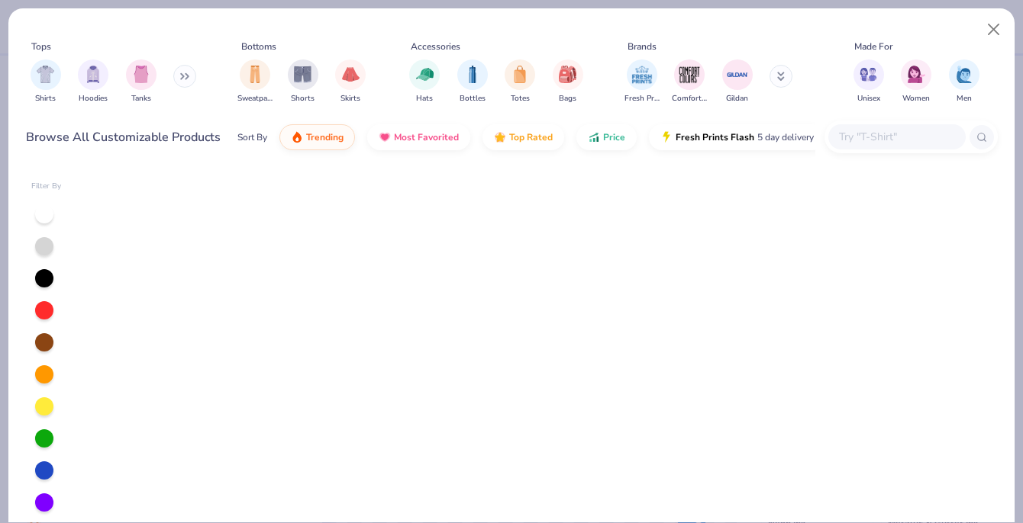
click at [536, 332] on div "287 4.8 Trending Exclusive Fresh Prints Sydney Square Neck Tank Top + 13 248 4.…" at bounding box center [541, 364] width 913 height 391
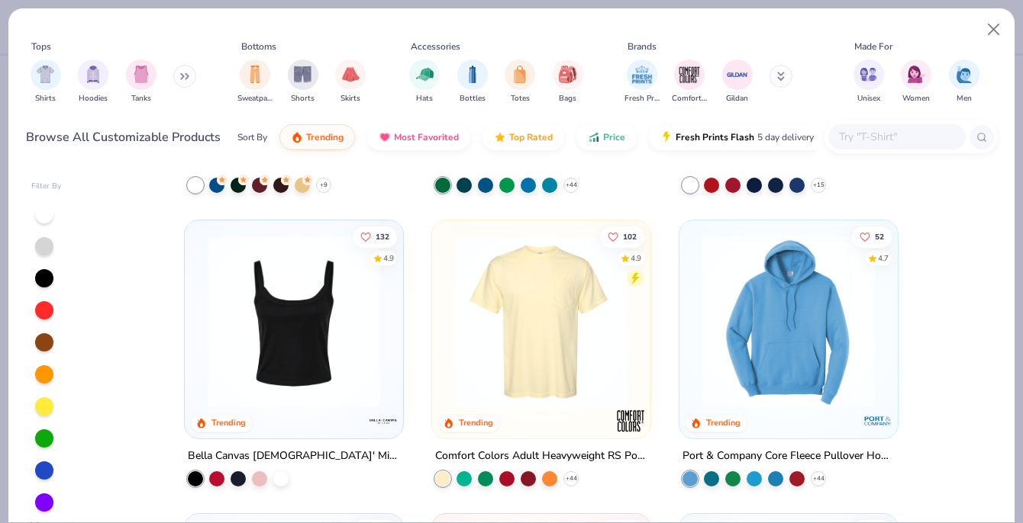
click at [514, 342] on img at bounding box center [541, 322] width 188 height 172
